Goal: Task Accomplishment & Management: Manage account settings

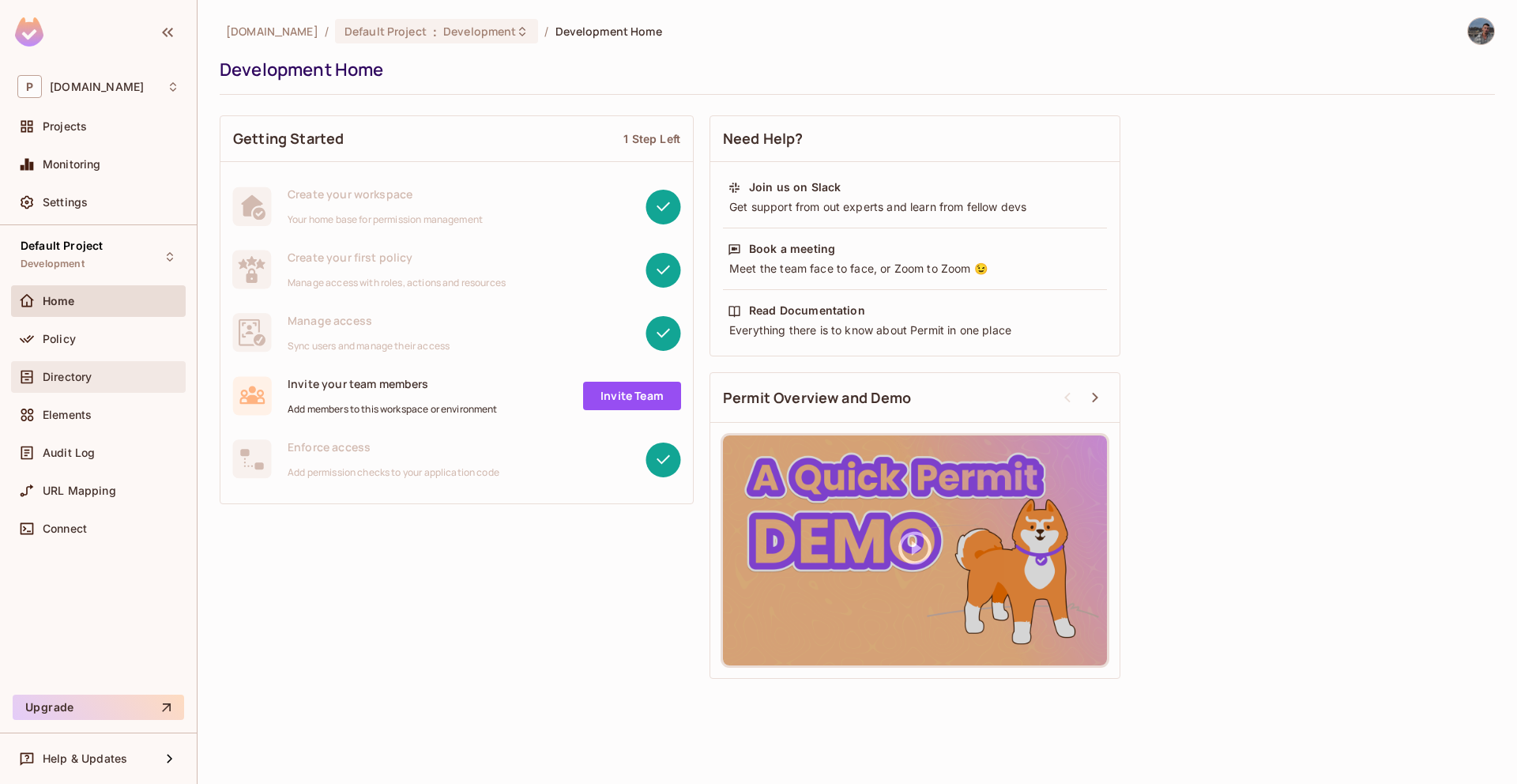
click at [111, 387] on div "Directory" at bounding box center [98, 377] width 175 height 32
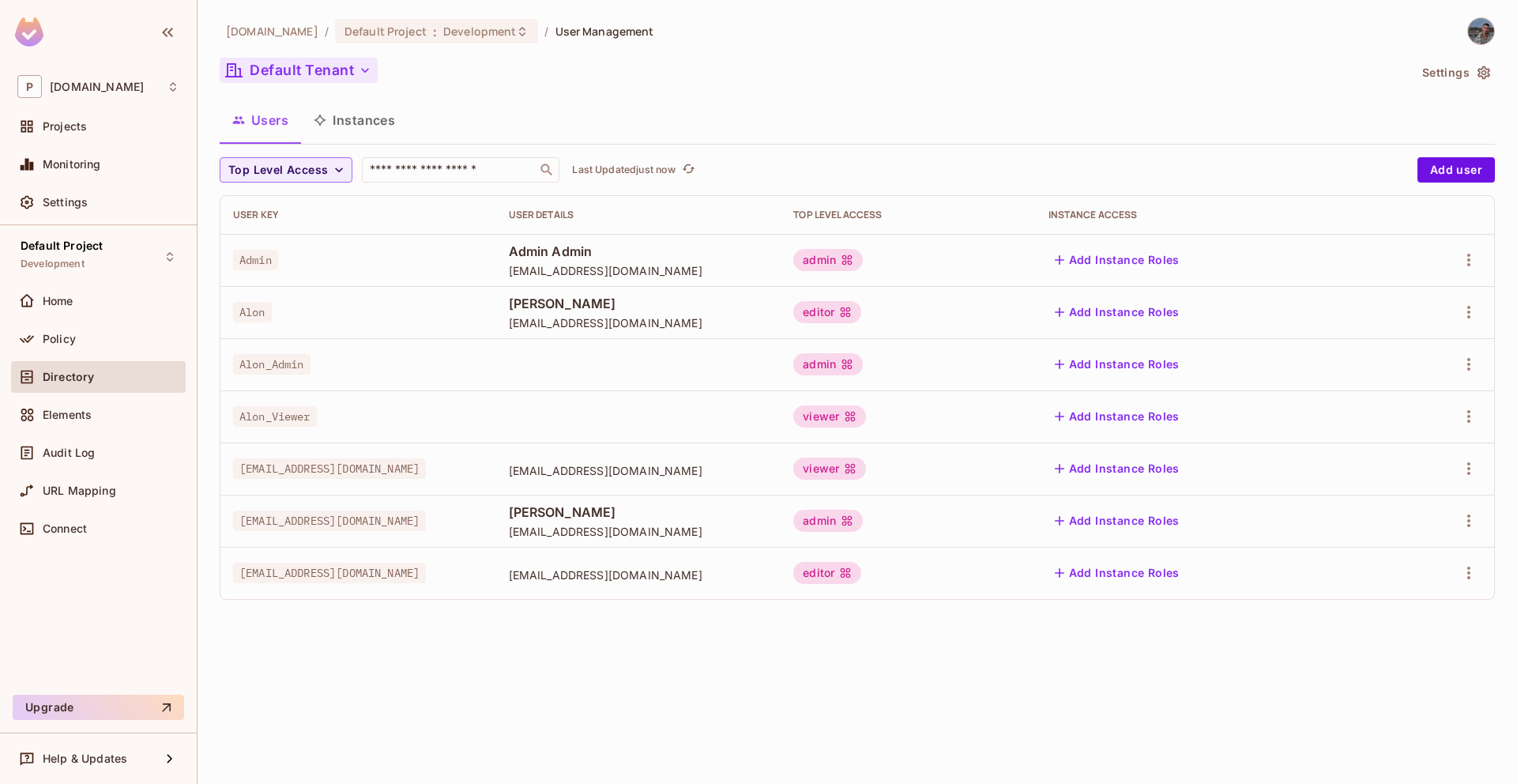
click at [315, 70] on button "Default Tenant" at bounding box center [298, 70] width 158 height 25
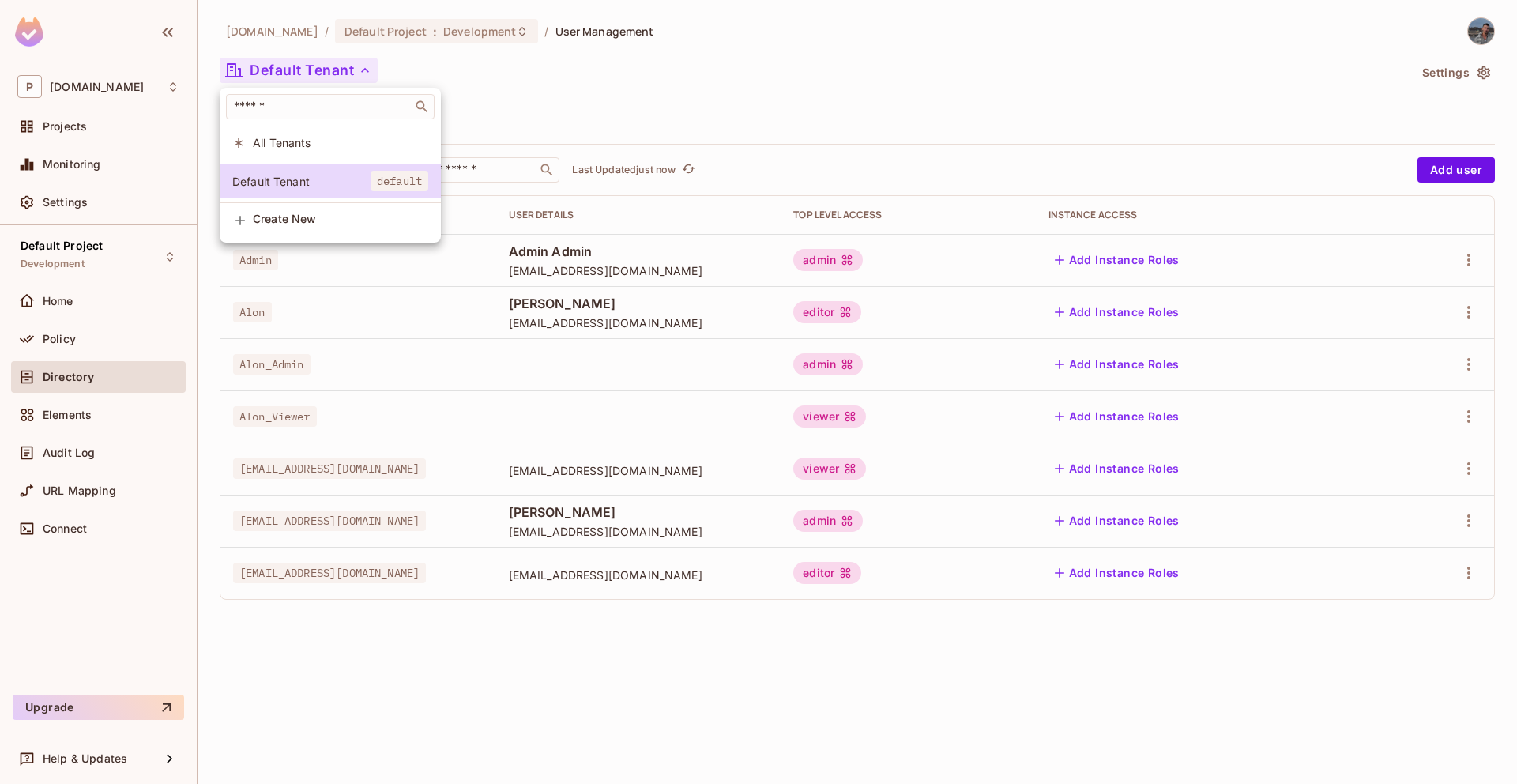
click at [320, 202] on div "Default Tenant default" at bounding box center [330, 184] width 221 height 39
click at [298, 213] on span "Create New" at bounding box center [341, 218] width 175 height 12
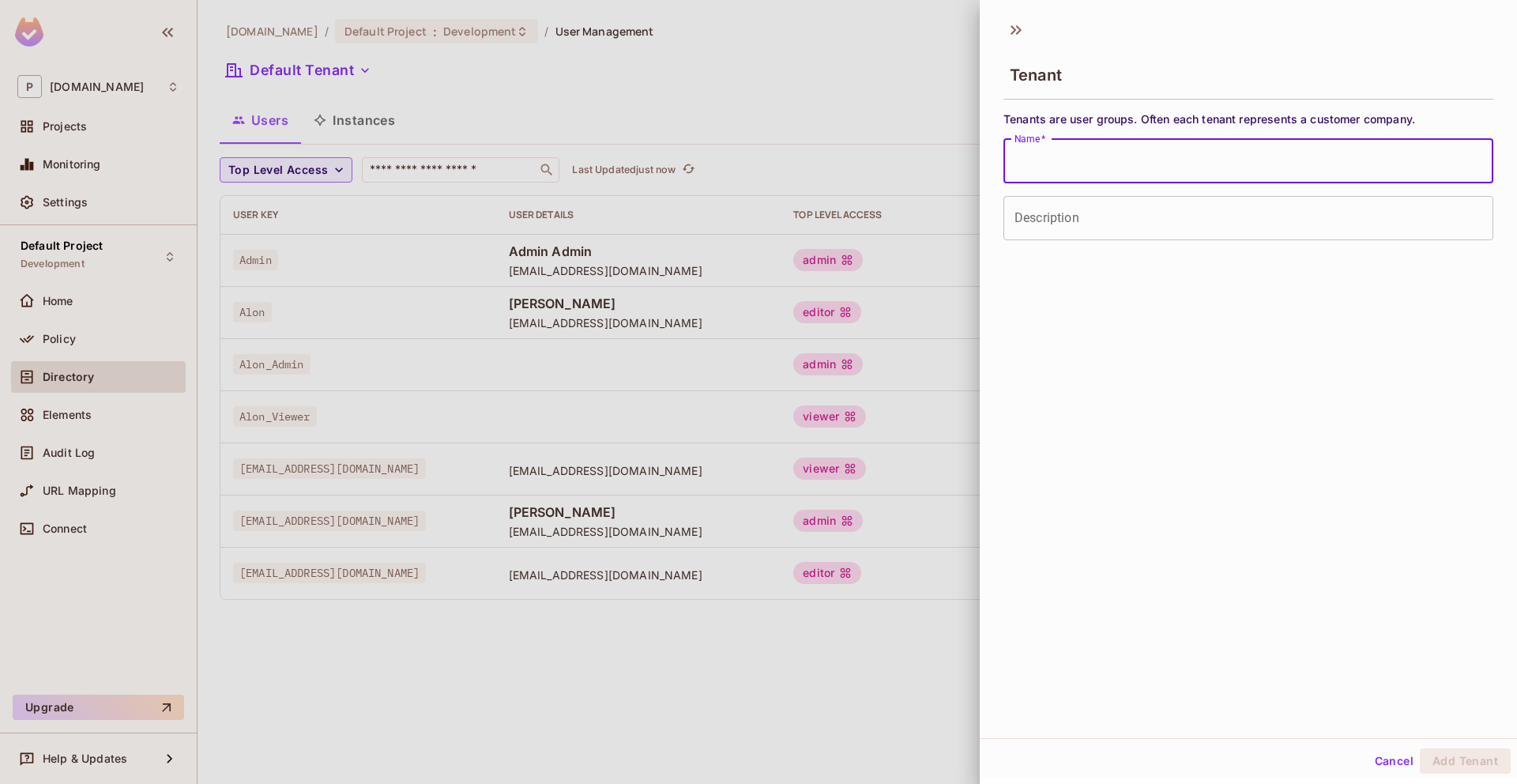
click at [1058, 150] on input "Name   *" at bounding box center [1249, 161] width 490 height 44
type input "*****"
click at [1459, 768] on button "Add Tenant" at bounding box center [1465, 760] width 91 height 25
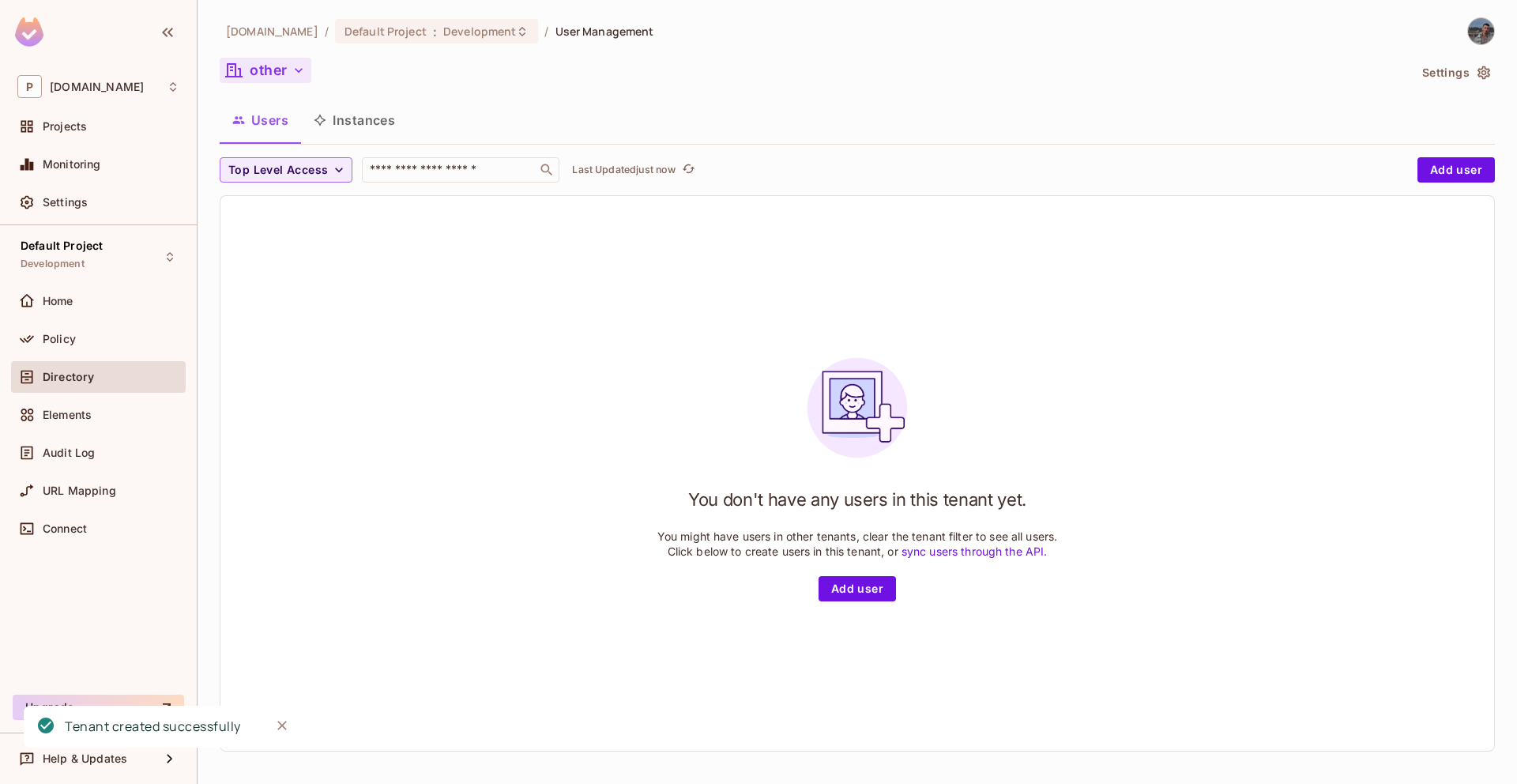
click at [259, 68] on button "other" at bounding box center [266, 70] width 92 height 25
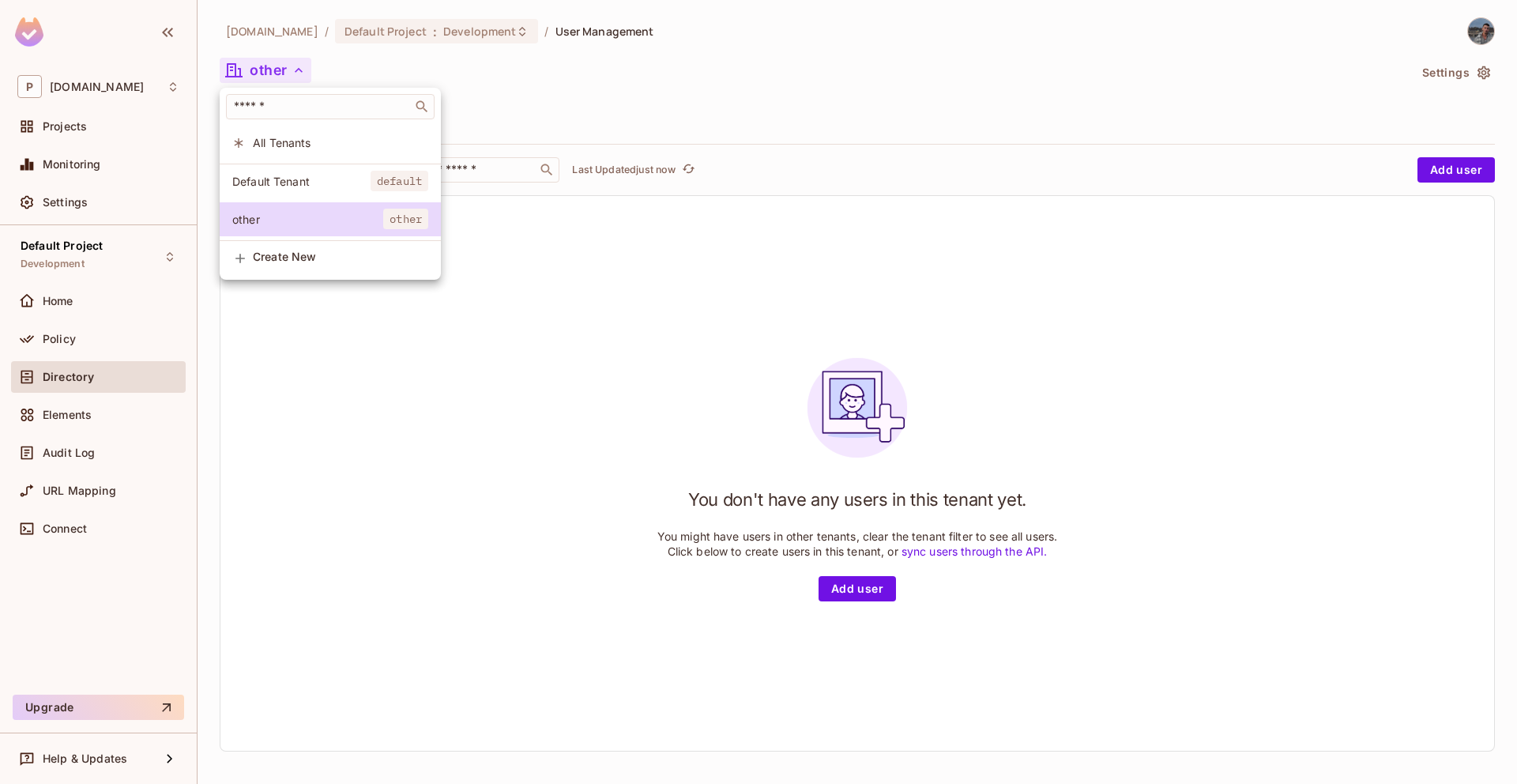
click at [630, 609] on div at bounding box center [758, 392] width 1517 height 784
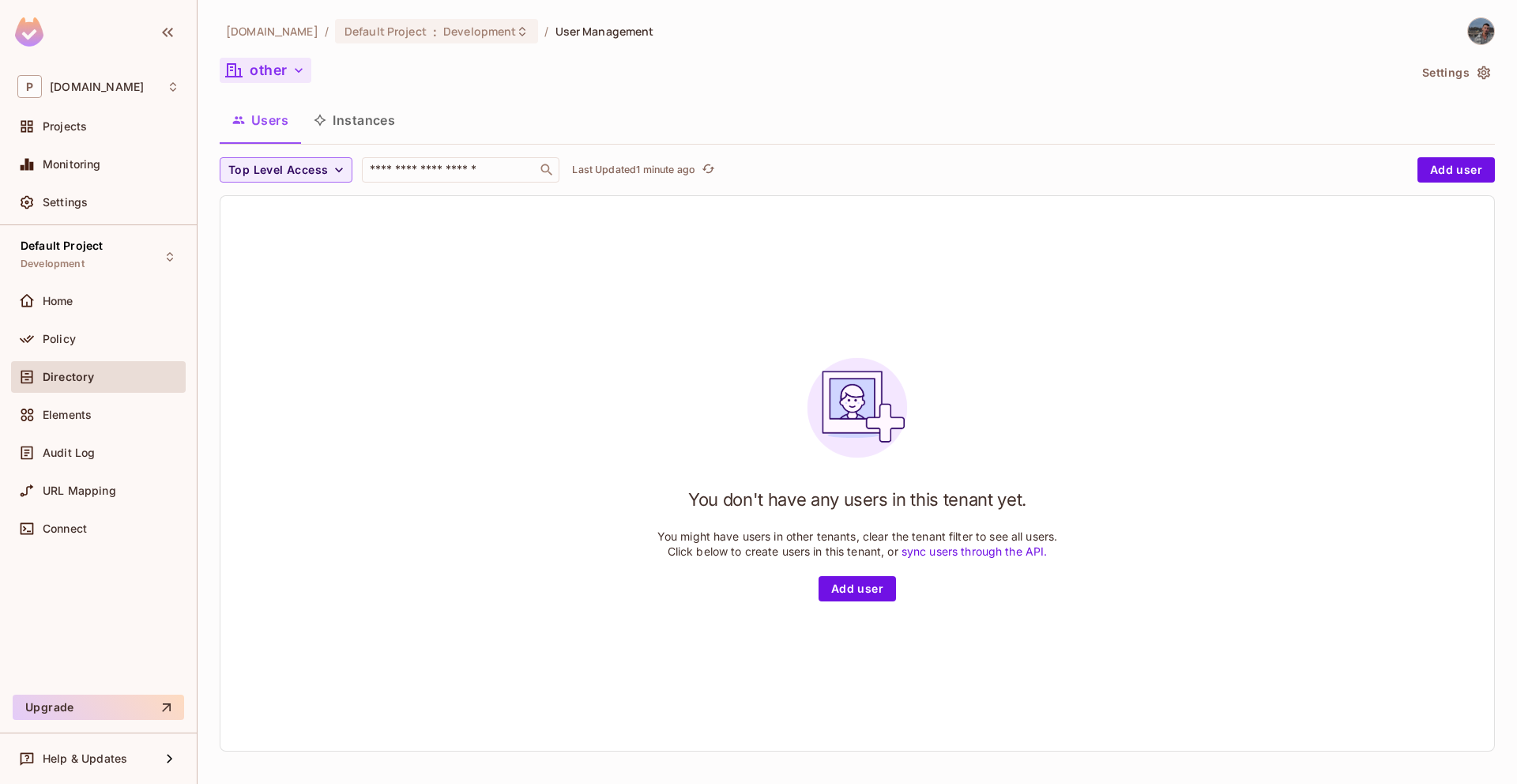
click at [267, 75] on button "other" at bounding box center [266, 70] width 92 height 25
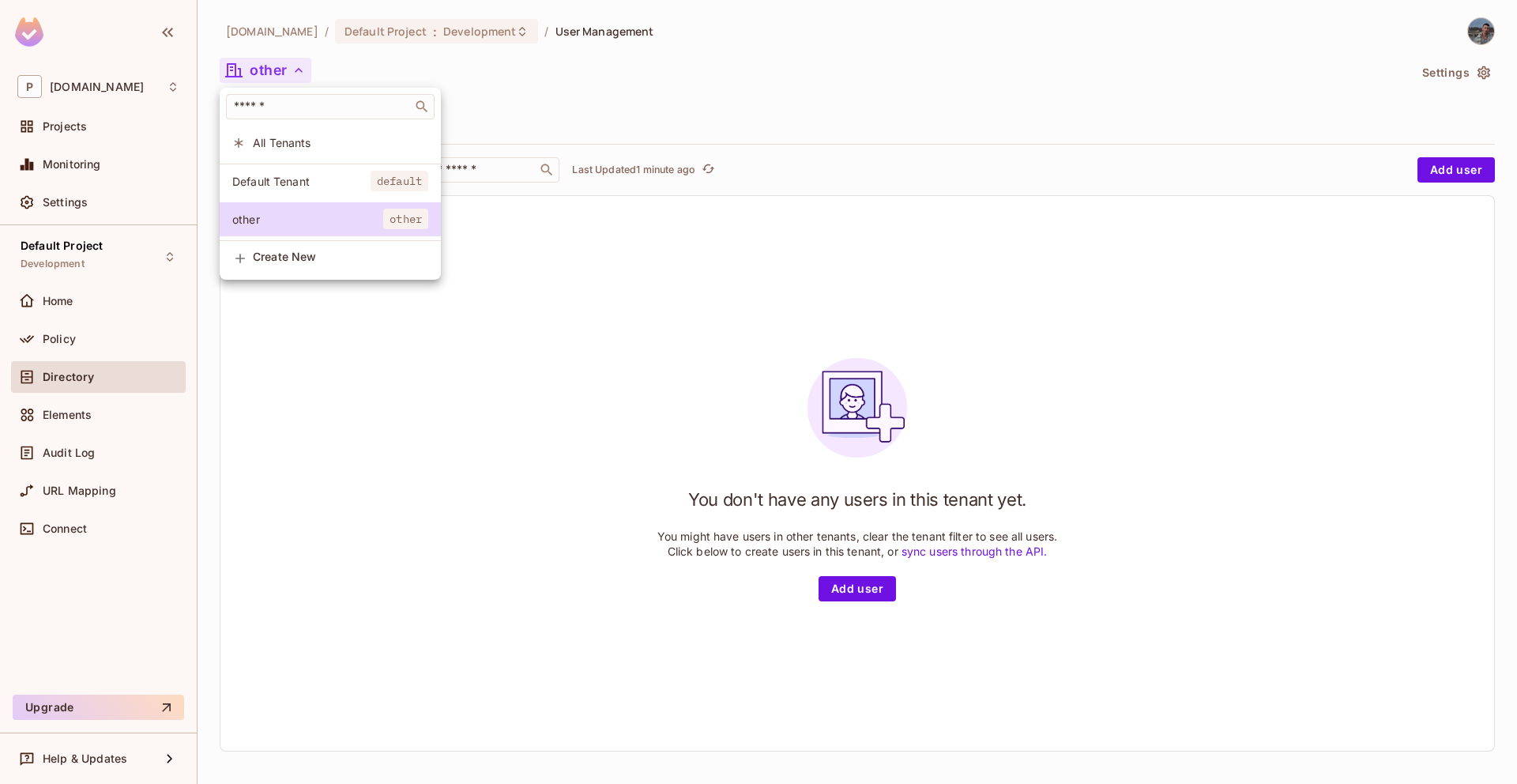
click at [688, 268] on div at bounding box center [758, 392] width 1517 height 784
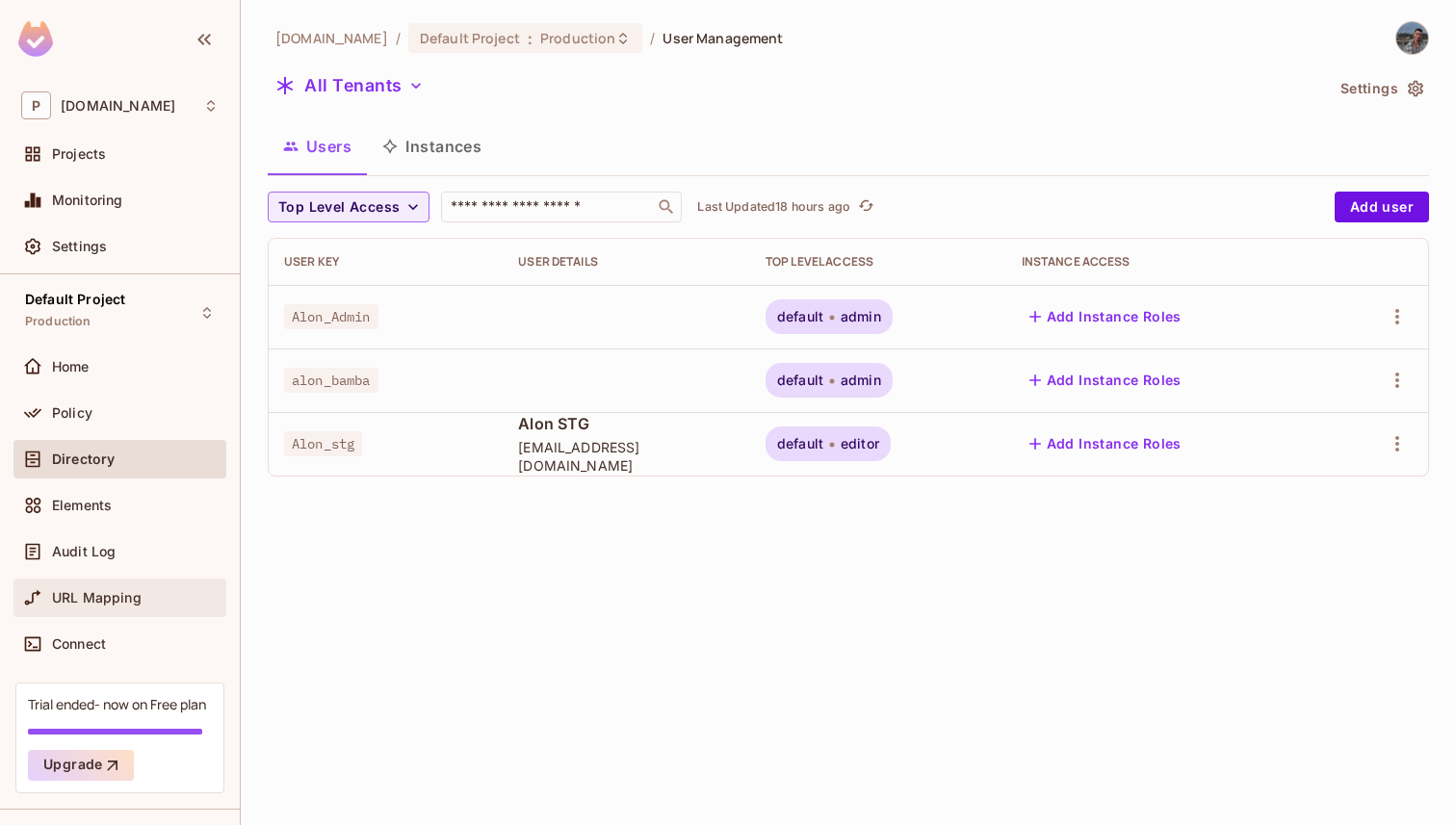
click at [109, 590] on span "URL Mapping" at bounding box center [97, 597] width 90 height 15
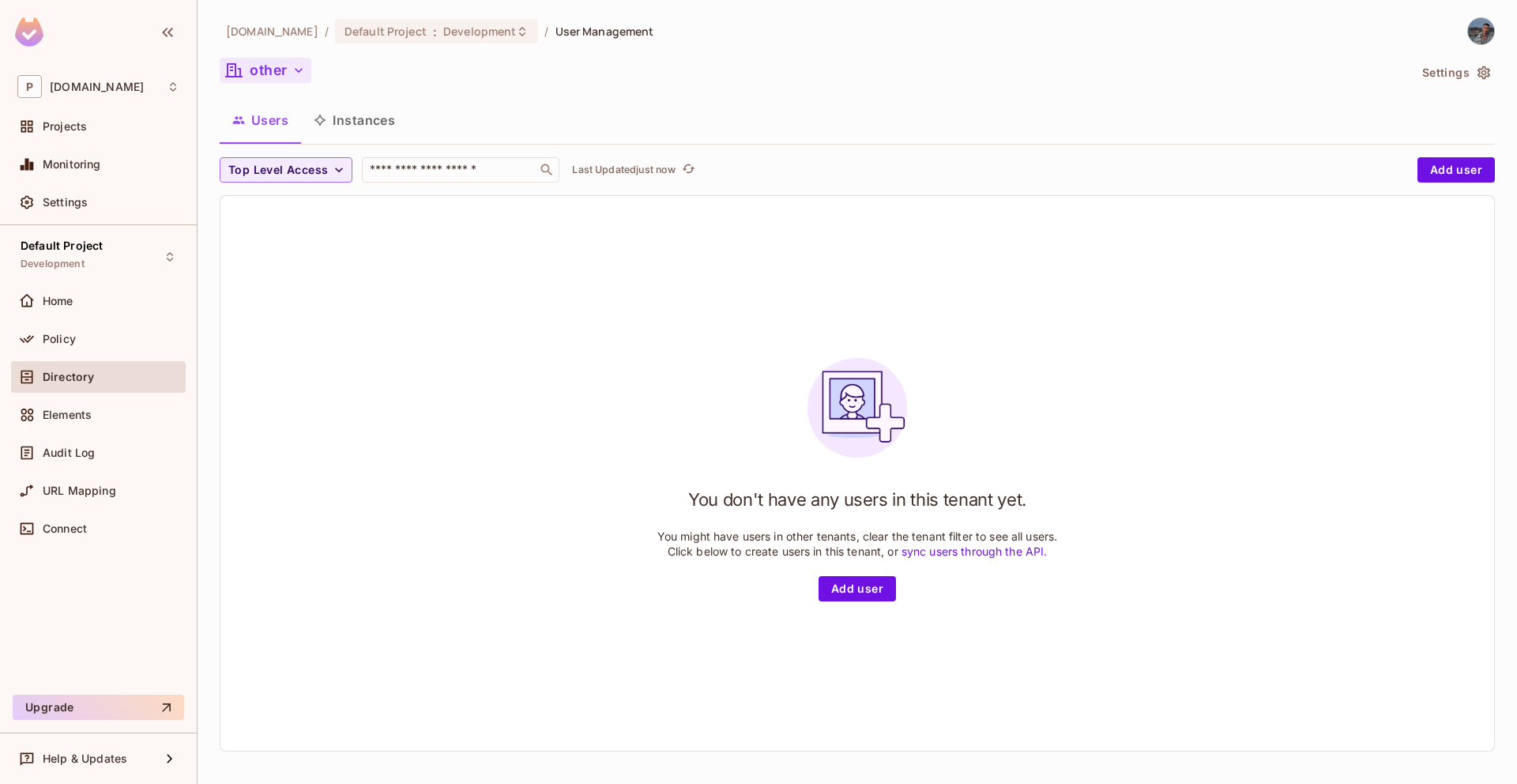
click at [281, 78] on button "other" at bounding box center [266, 70] width 92 height 25
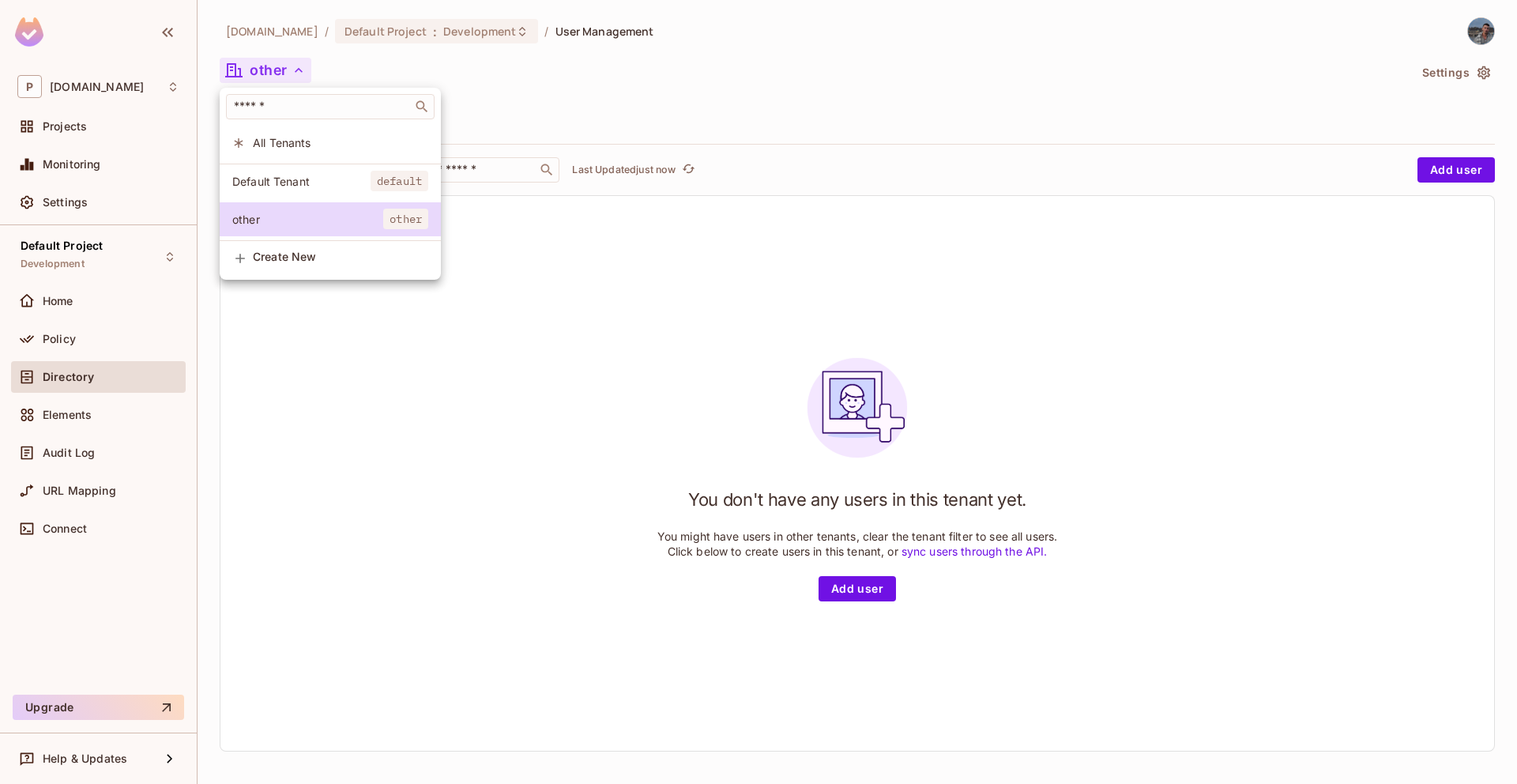
click at [282, 167] on li "Default Tenant default" at bounding box center [330, 181] width 221 height 34
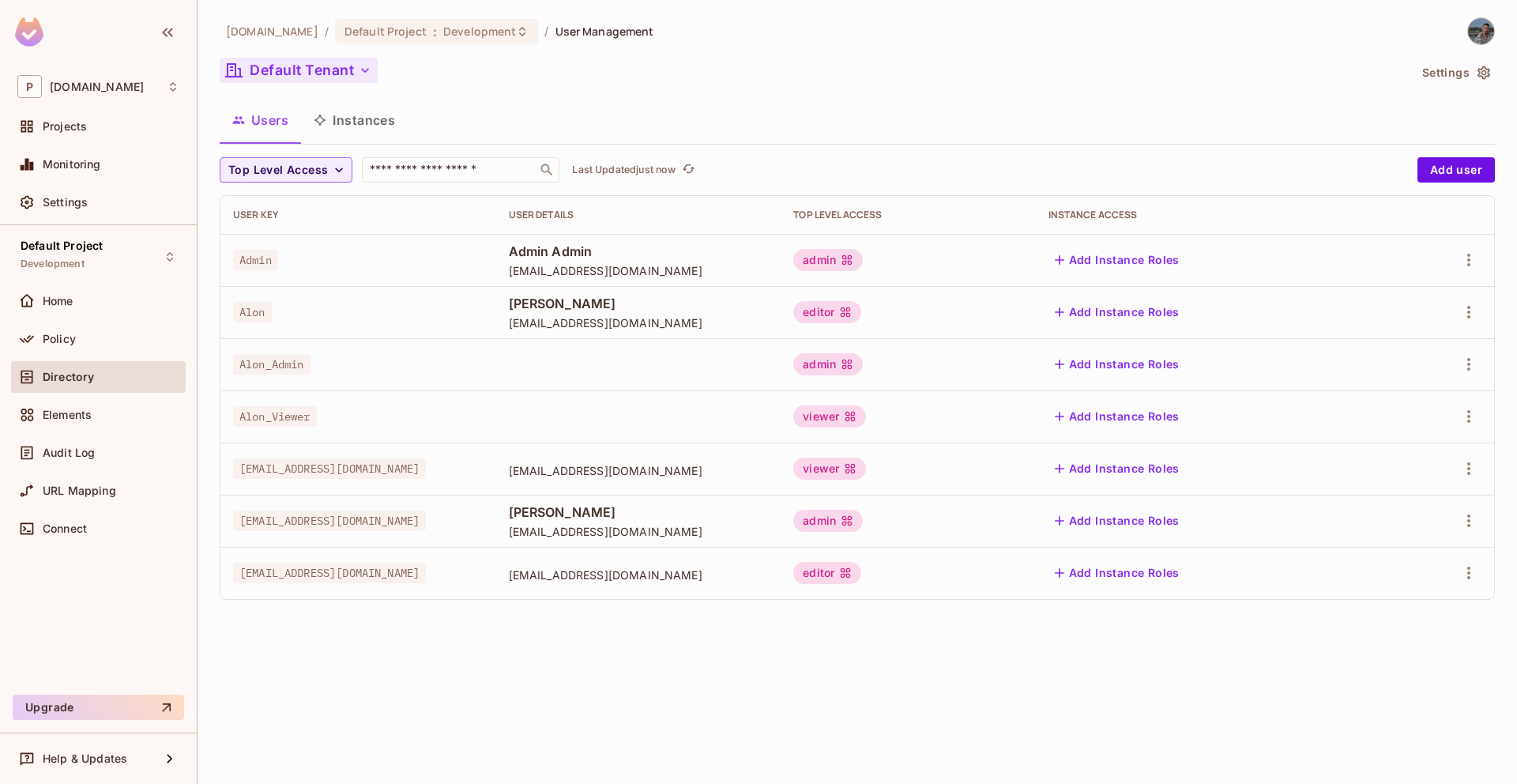
click at [314, 73] on button "Default Tenant" at bounding box center [298, 70] width 158 height 25
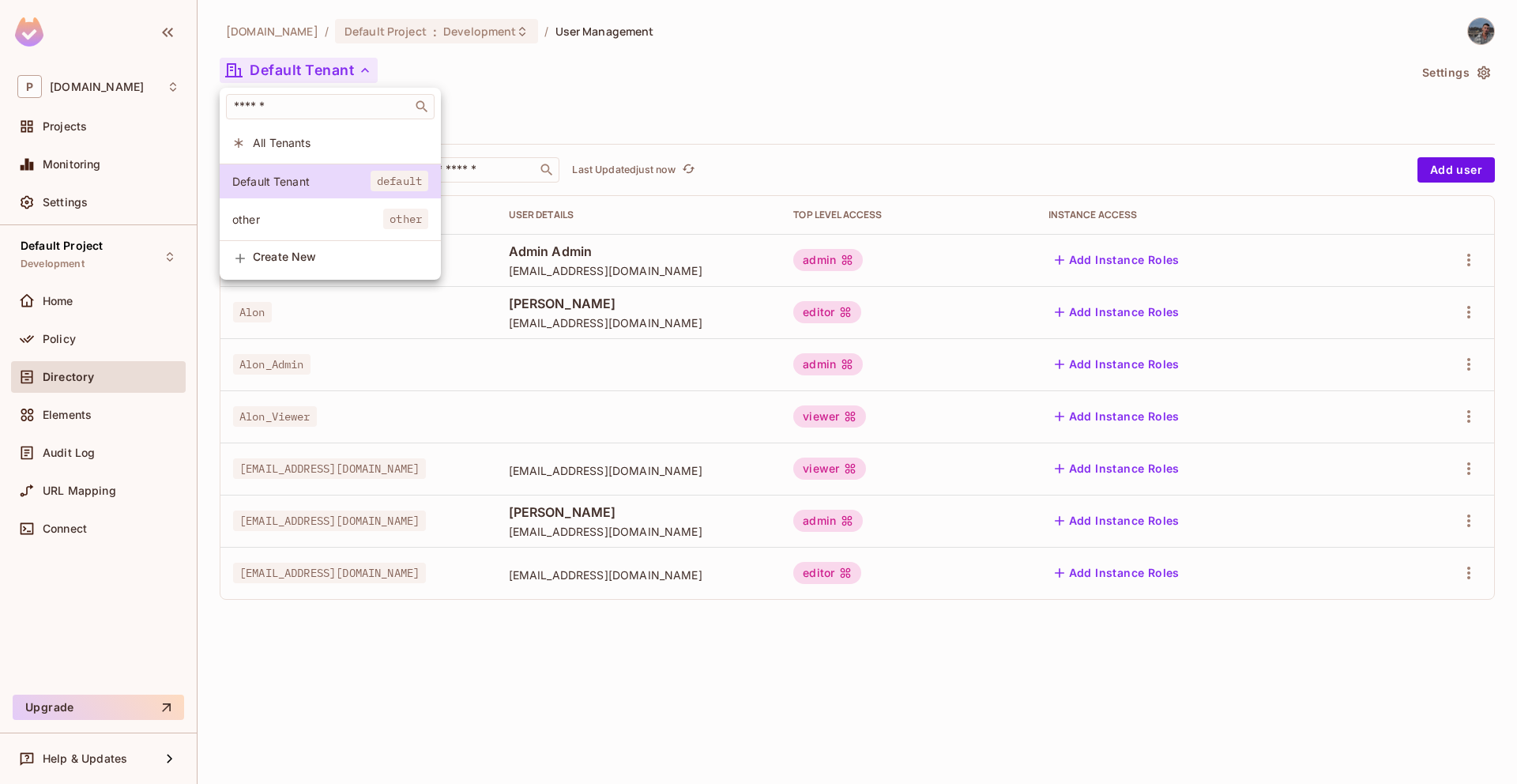
click at [608, 100] on div at bounding box center [758, 392] width 1517 height 784
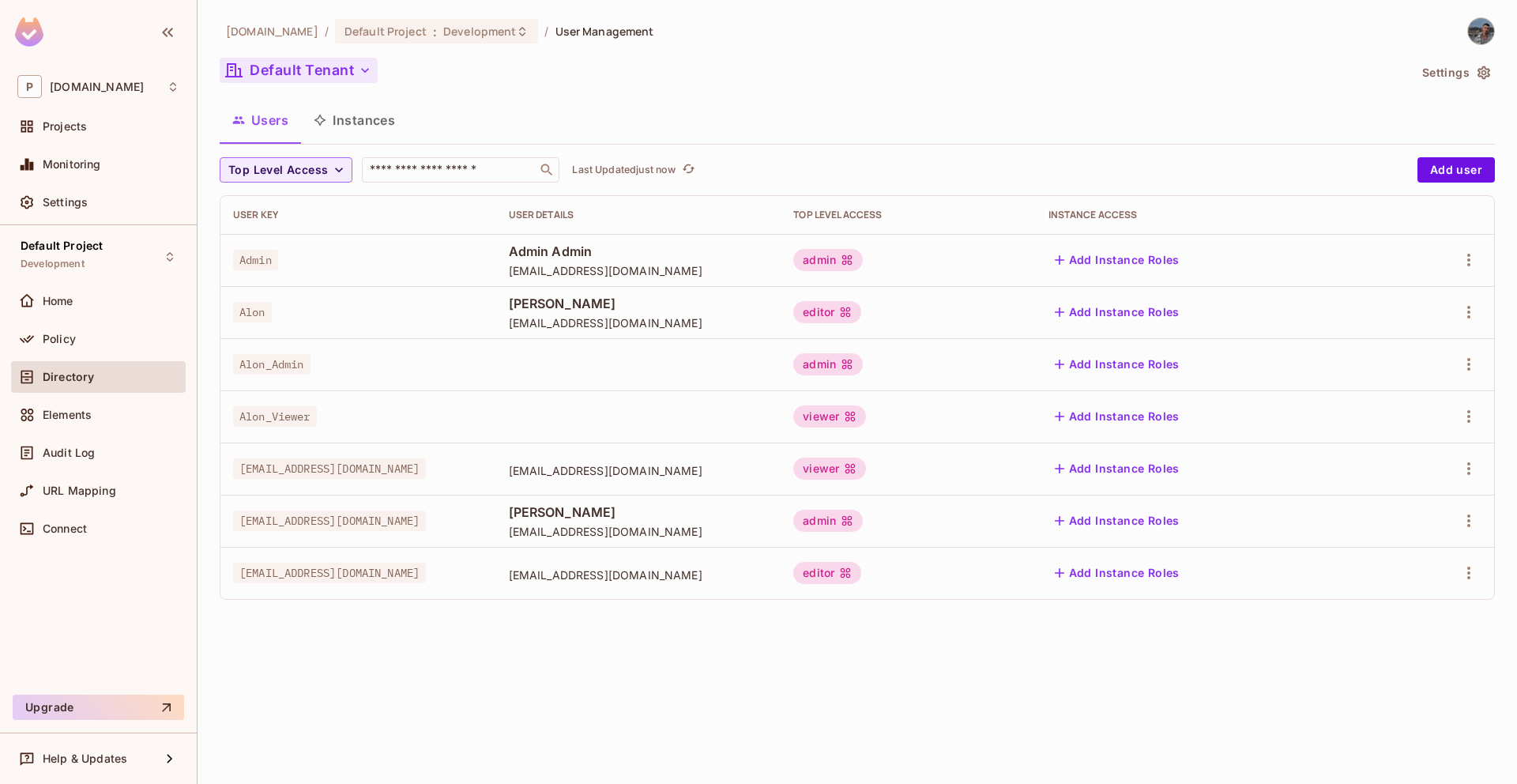
click at [294, 68] on button "Default Tenant" at bounding box center [298, 70] width 158 height 25
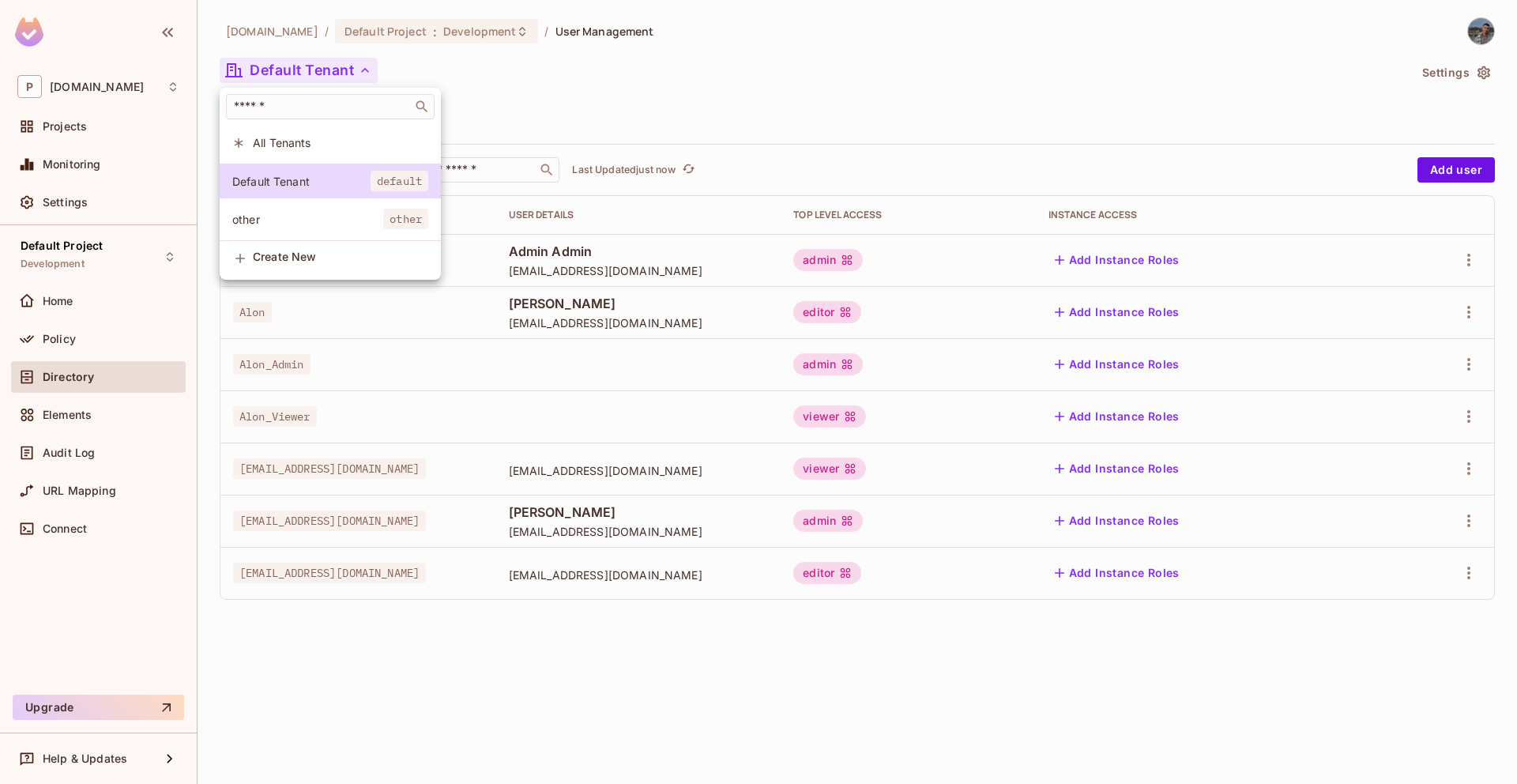
click at [575, 75] on div at bounding box center [758, 392] width 1517 height 784
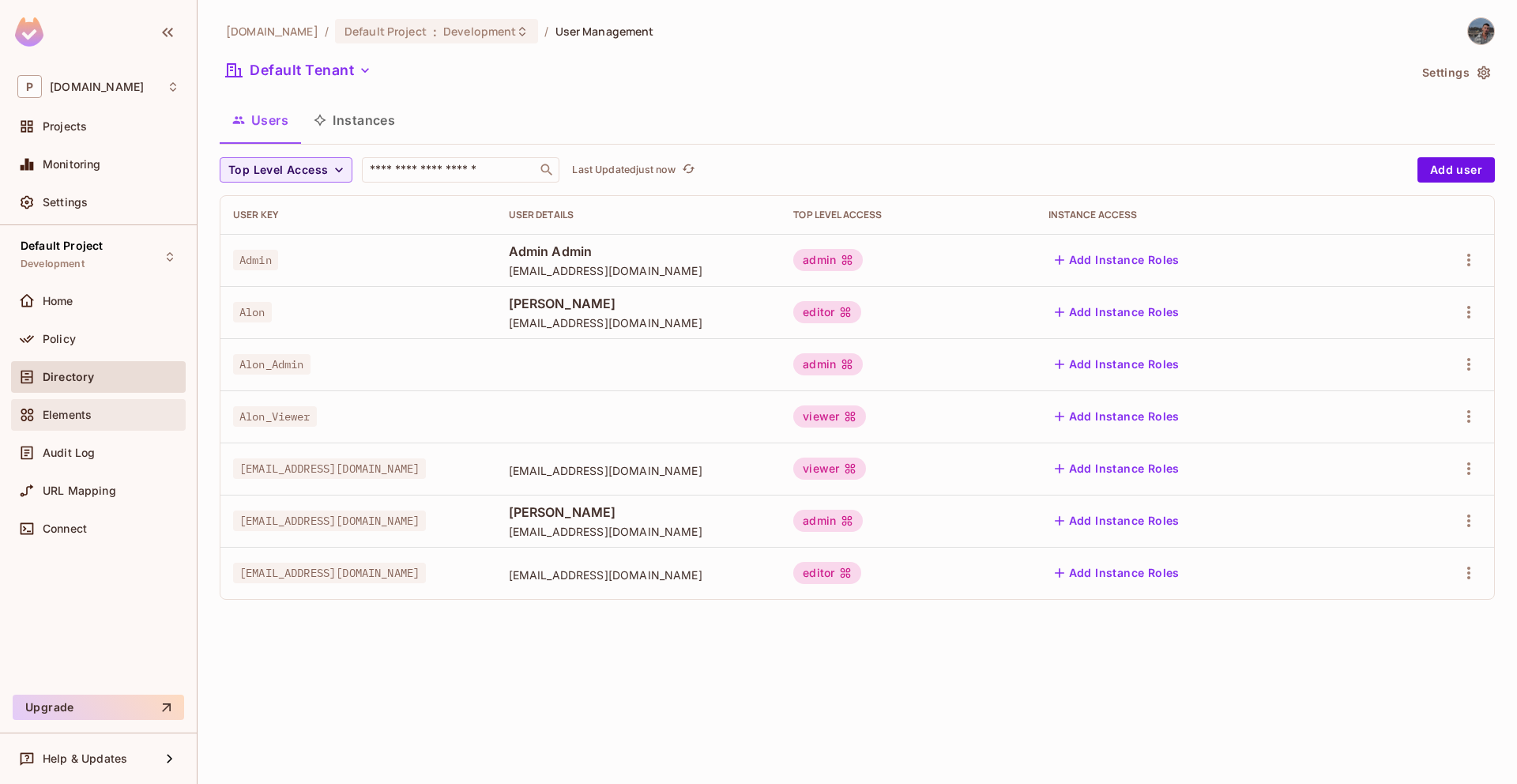
click at [66, 419] on span "Elements" at bounding box center [67, 415] width 49 height 12
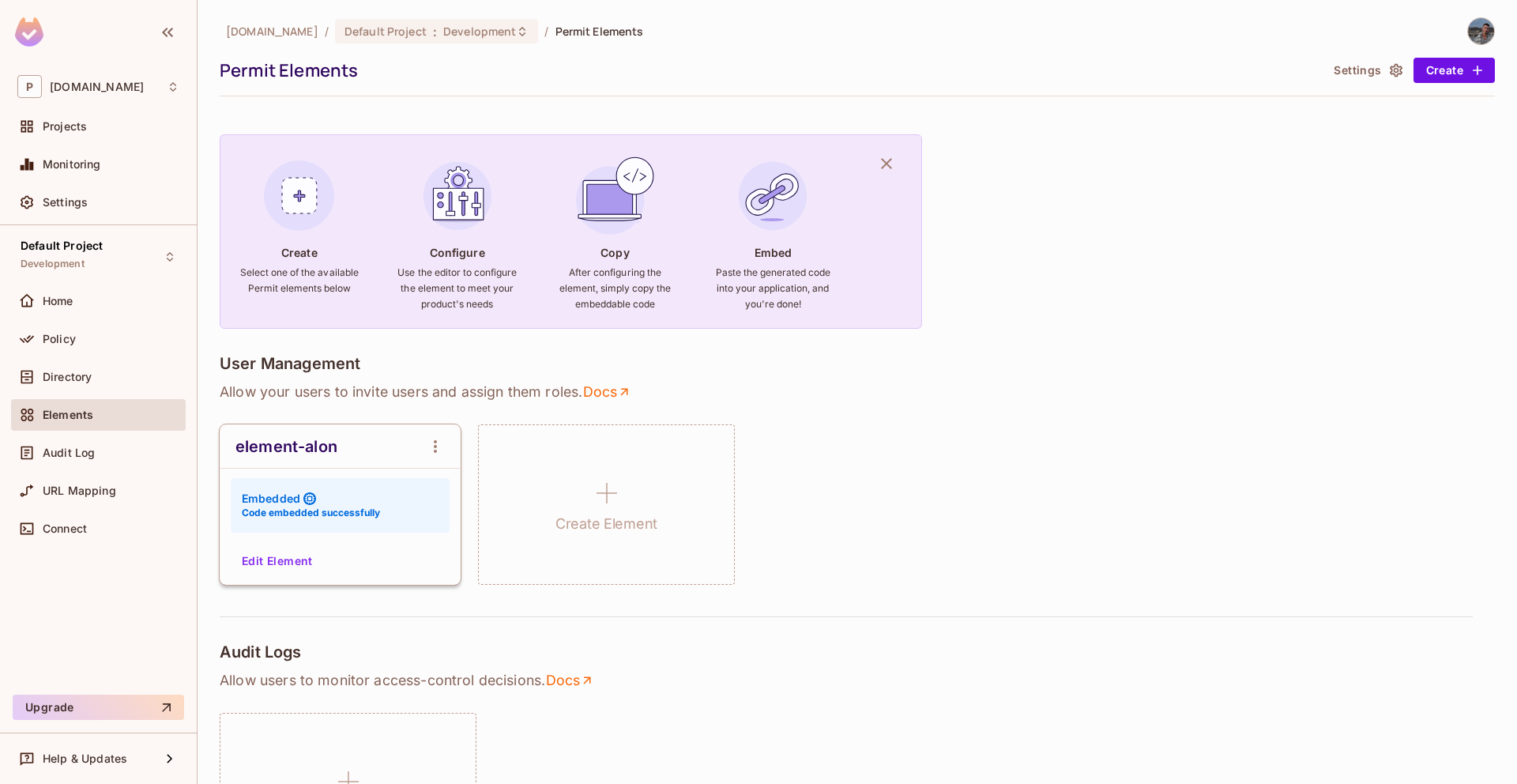
click at [293, 544] on div "element-alon Embedded Code embedded successfully Edit Element" at bounding box center [340, 505] width 241 height 161
click at [292, 558] on button "Edit Element" at bounding box center [277, 560] width 84 height 25
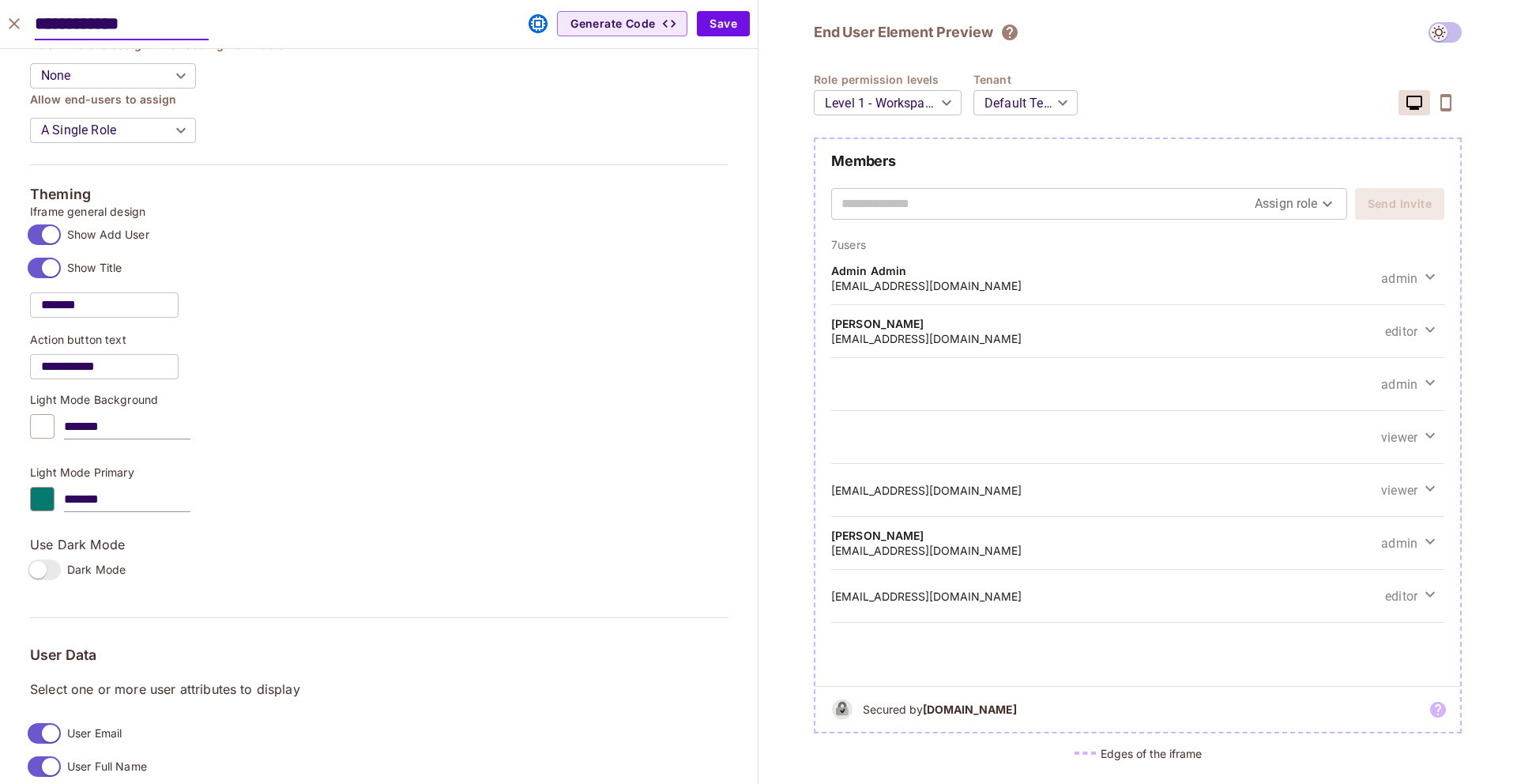
scroll to position [895, 0]
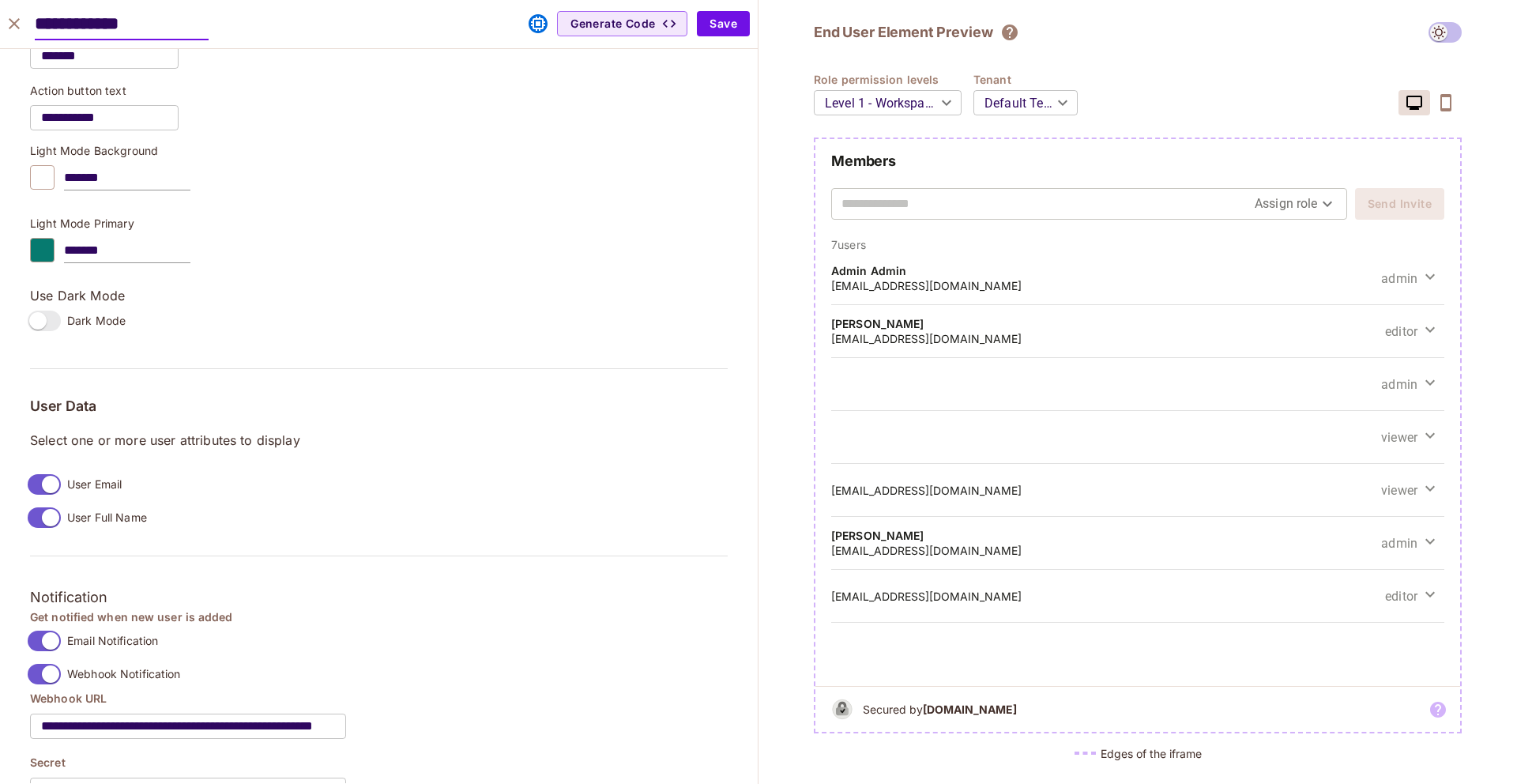
click at [1033, 107] on body "P permit.io Projects Monitoring Settings Default Project Development Home Polic…" at bounding box center [758, 392] width 1517 height 784
click at [1025, 160] on li "other" at bounding box center [1026, 164] width 110 height 29
click at [1037, 100] on body "P permit.io Projects Monitoring Settings Default Project Development Home Polic…" at bounding box center [758, 392] width 1517 height 784
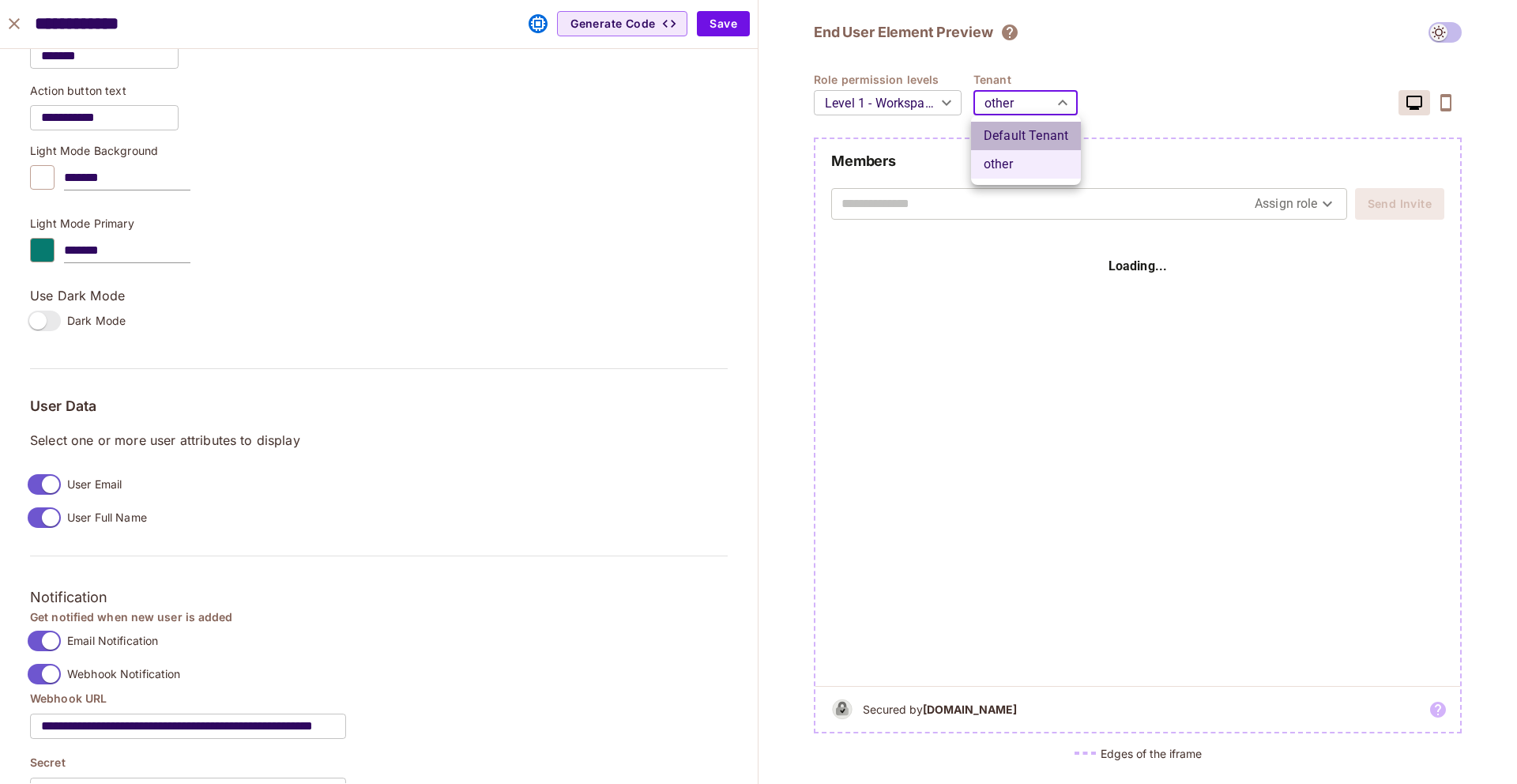
click at [1051, 123] on li "Default Tenant" at bounding box center [1026, 135] width 110 height 29
type input "*******"
